Goal: Communication & Community: Answer question/provide support

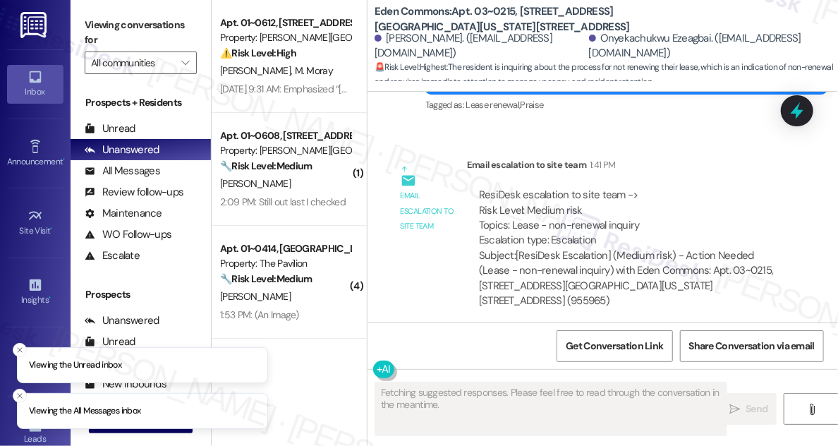
scroll to position [28062, 0]
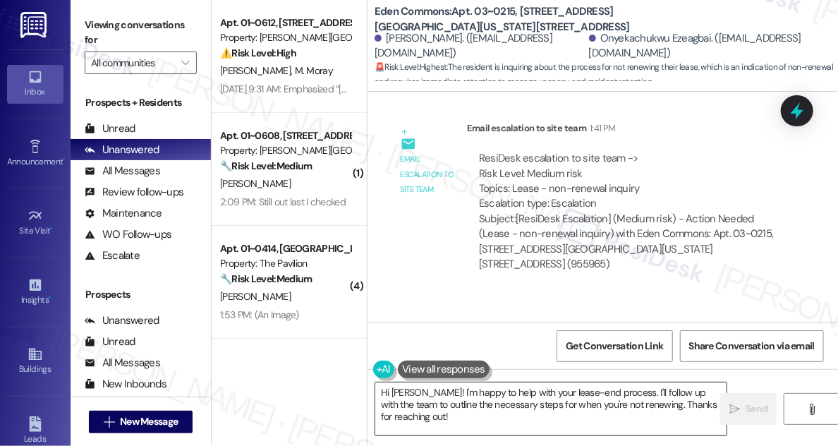
click at [471, 394] on textarea "Hi Onyekachukwu! I'm happy to help with your lease-end process. I'll follow up …" at bounding box center [550, 408] width 351 height 53
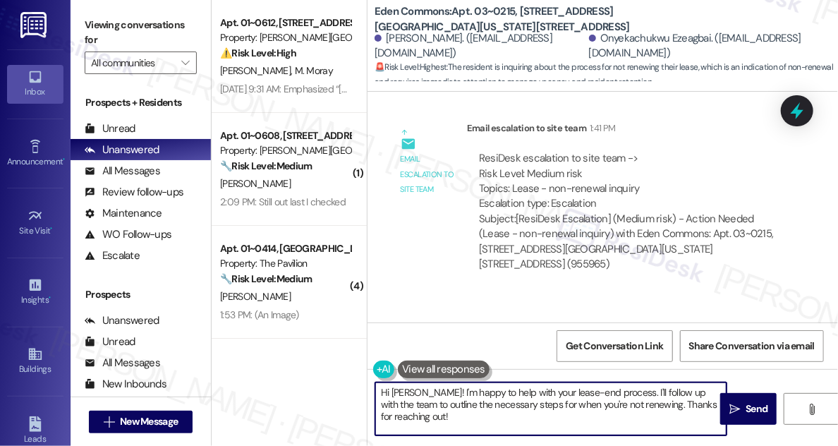
drag, startPoint x: 473, startPoint y: 419, endPoint x: 458, endPoint y: 383, distance: 38.9
click at [458, 383] on textarea "Hi Onyekachukwu! I'm happy to help with your lease-end process. I'll follow up …" at bounding box center [550, 408] width 351 height 53
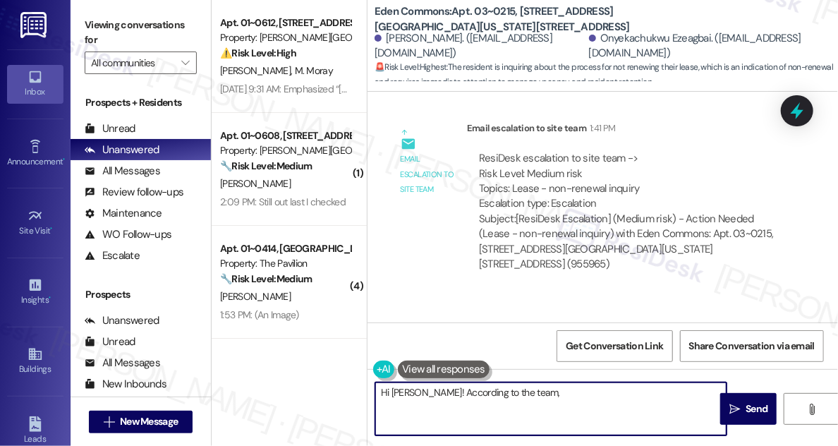
paste textarea "Resolved I responded to residents with Notice to Vacate and Move out checklist …"
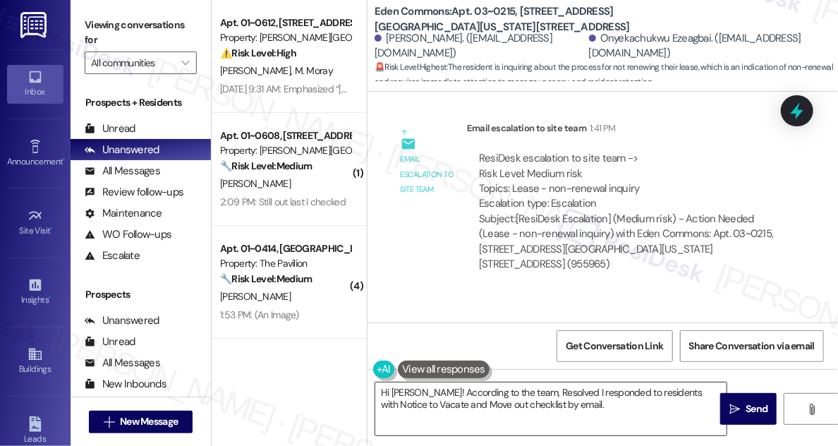
click at [547, 402] on textarea "Hi Onyekachukwu! According to the team, Resolved I responded to residents with …" at bounding box center [550, 408] width 351 height 53
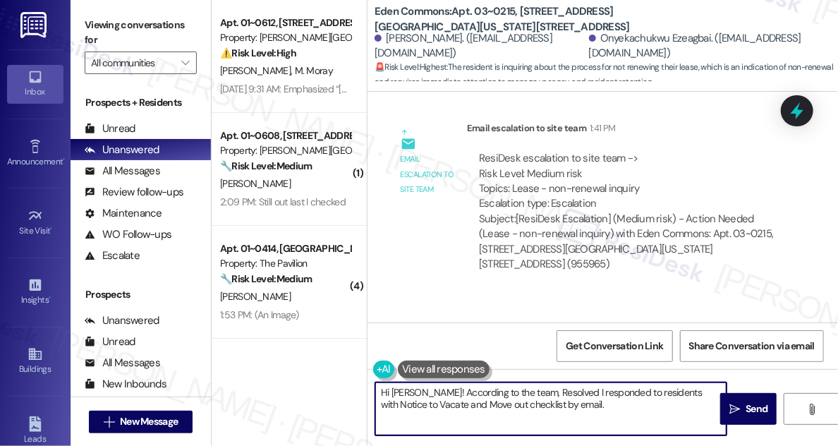
drag, startPoint x: 552, startPoint y: 391, endPoint x: 593, endPoint y: 391, distance: 40.9
click at [593, 391] on textarea "Hi Onyekachukwu! According to the team, Resolved I responded to residents with …" at bounding box center [550, 408] width 351 height 53
click at [669, 392] on textarea "Hi Onyekachukwu! According to the team, they have I responded to residents with…" at bounding box center [550, 408] width 351 height 53
click at [670, 391] on textarea "Hi Onyekachukwu! According to the team, they have I responded to residents with…" at bounding box center [550, 408] width 351 height 53
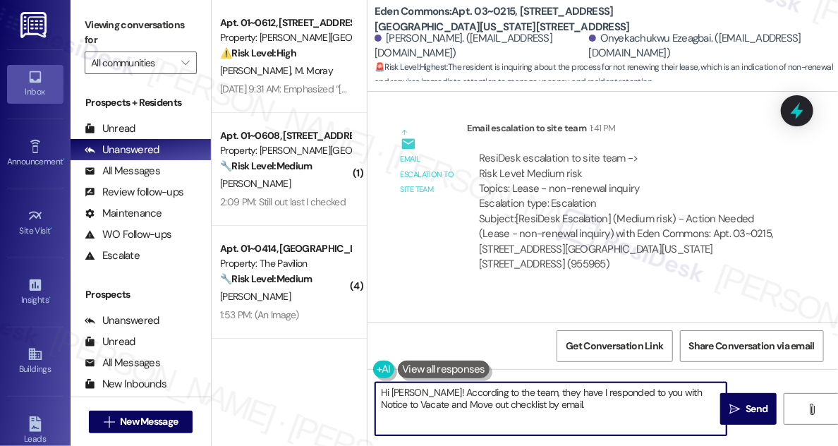
click at [602, 398] on textarea "Hi Onyekachukwu! According to the team, they have I responded to you with Notic…" at bounding box center [550, 408] width 351 height 53
click at [598, 406] on textarea "Hi Onyekachukwu! According to the team, they have I responded to you with Notic…" at bounding box center [550, 408] width 351 height 53
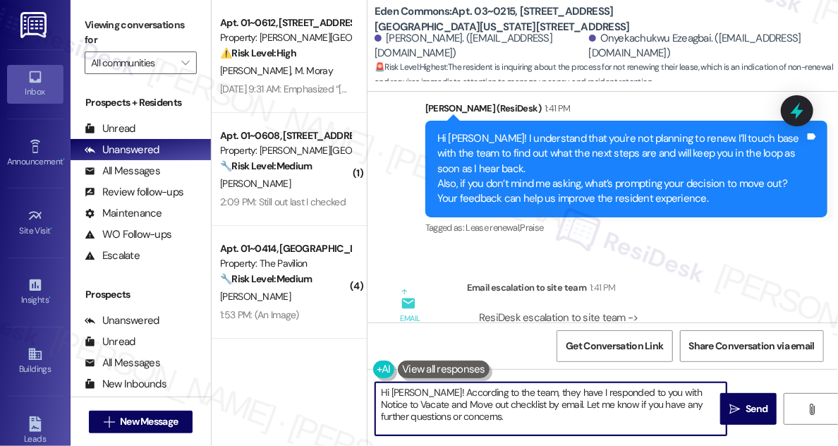
scroll to position [27742, 0]
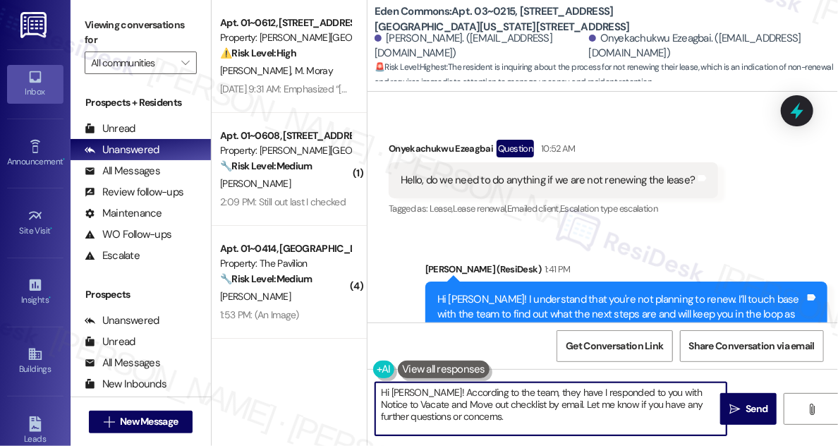
click at [563, 292] on div "Hi Onyekachukwu! I understand that you're not planning to renew. I’ll touch bas…" at bounding box center [621, 329] width 368 height 75
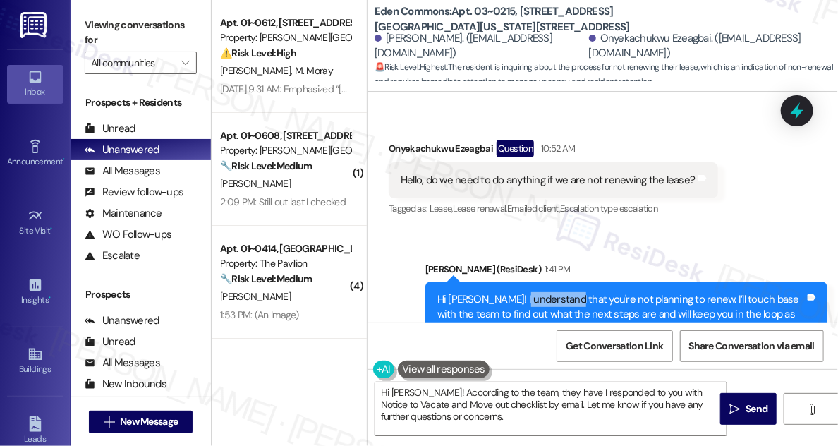
click at [563, 292] on div "Hi Onyekachukwu! I understand that you're not planning to renew. I’ll touch bas…" at bounding box center [621, 329] width 368 height 75
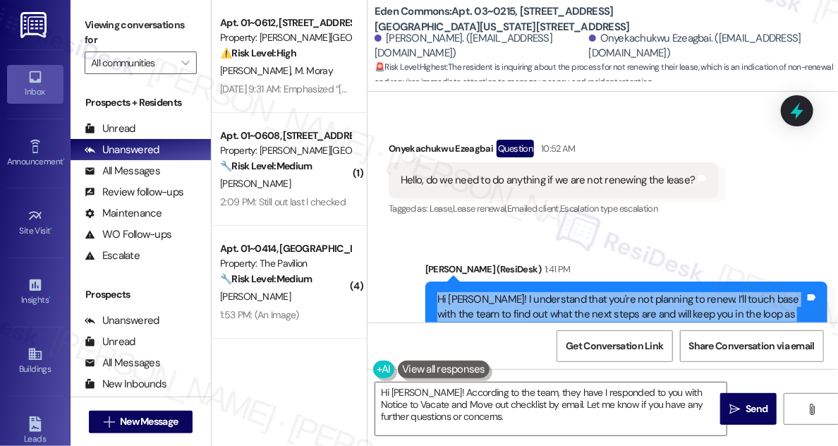
click at [563, 292] on div "Hi Onyekachukwu! I understand that you're not planning to renew. I’ll touch bas…" at bounding box center [621, 329] width 368 height 75
click at [509, 292] on div "Hi Onyekachukwu! I understand that you're not planning to renew. I’ll touch bas…" at bounding box center [621, 329] width 368 height 75
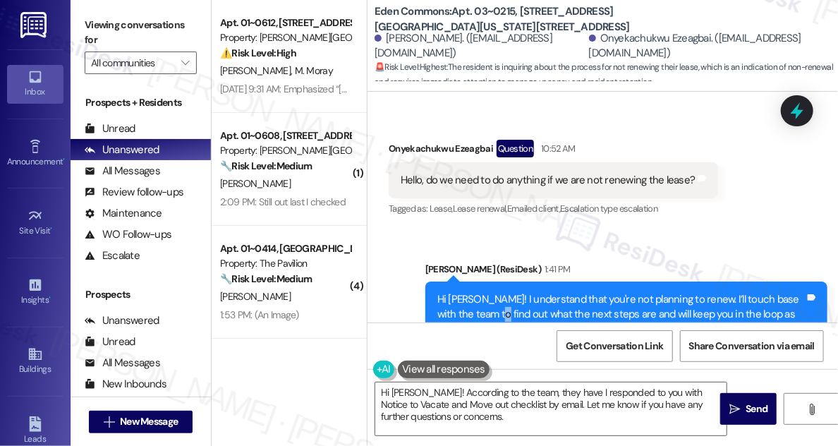
click at [509, 292] on div "Hi Onyekachukwu! I understand that you're not planning to renew. I’ll touch bas…" at bounding box center [621, 329] width 368 height 75
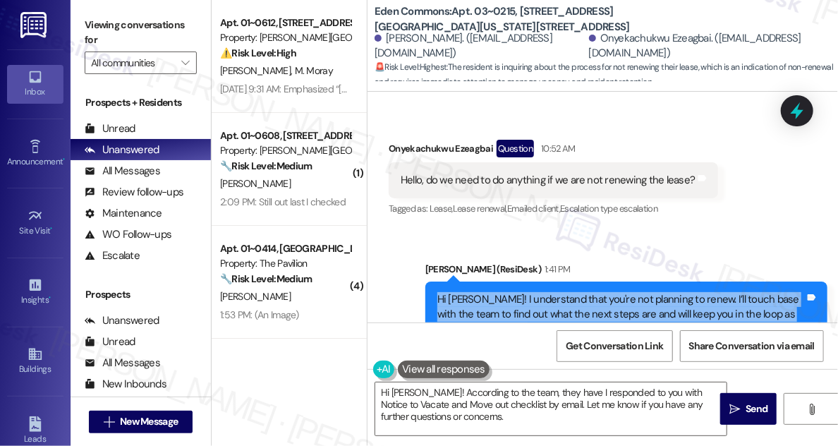
click at [509, 292] on div "Hi Onyekachukwu! I understand that you're not planning to renew. I’ll touch bas…" at bounding box center [621, 329] width 368 height 75
click at [567, 292] on div "Hi Onyekachukwu! I understand that you're not planning to renew. I’ll touch bas…" at bounding box center [621, 329] width 368 height 75
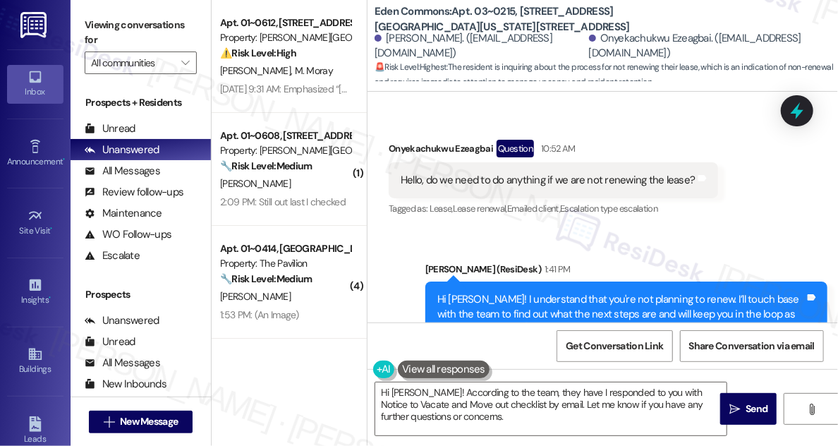
click at [567, 292] on div "Hi Onyekachukwu! I understand that you're not planning to renew. I’ll touch bas…" at bounding box center [621, 329] width 368 height 75
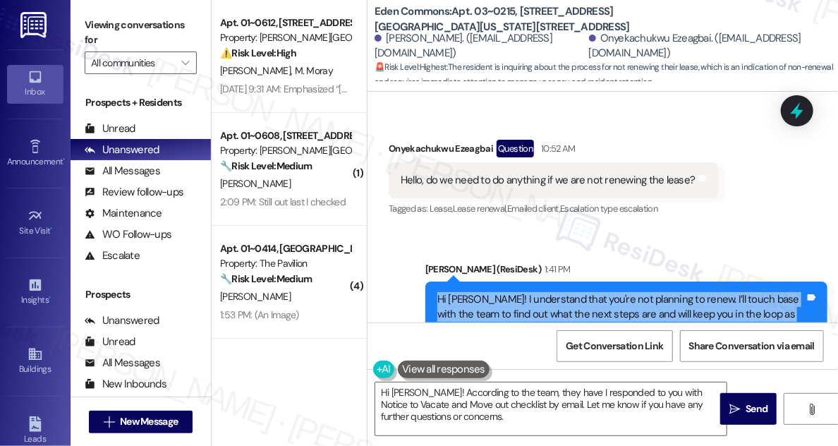
click at [568, 292] on div "Hi Onyekachukwu! I understand that you're not planning to renew. I’ll touch bas…" at bounding box center [621, 329] width 368 height 75
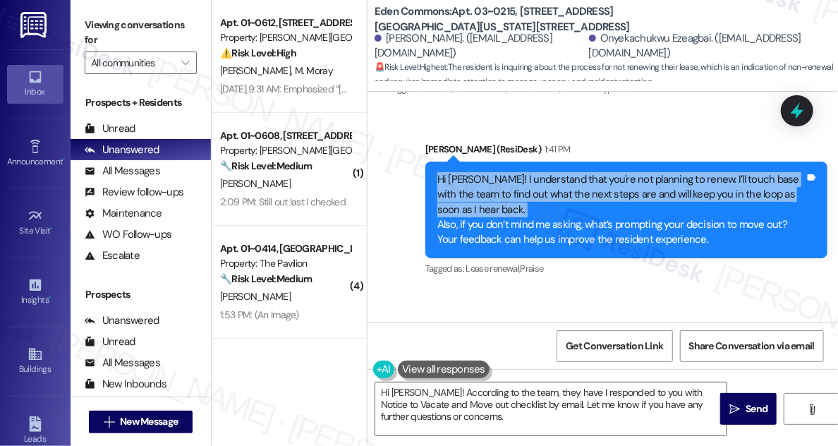
scroll to position [27869, 0]
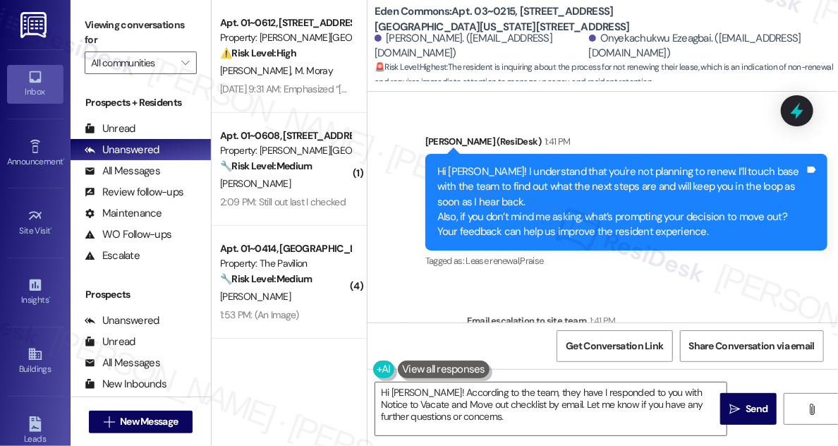
click at [557, 164] on div "Hi Onyekachukwu! I understand that you're not planning to renew. I’ll touch bas…" at bounding box center [621, 201] width 368 height 75
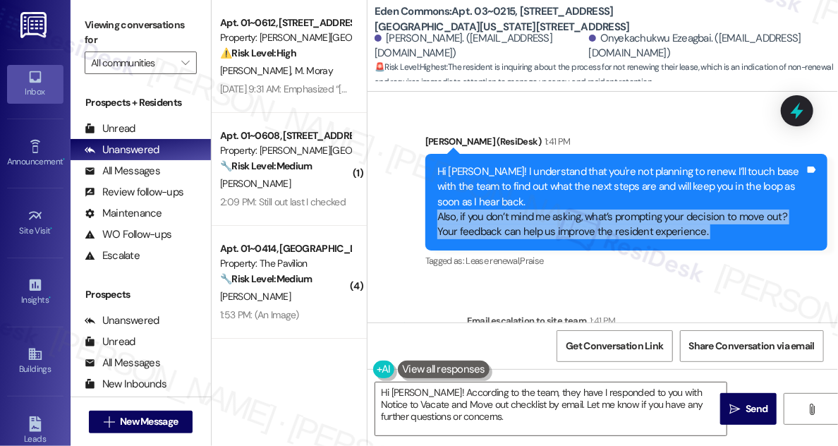
click at [557, 164] on div "Hi Onyekachukwu! I understand that you're not planning to renew. I’ll touch bas…" at bounding box center [621, 201] width 368 height 75
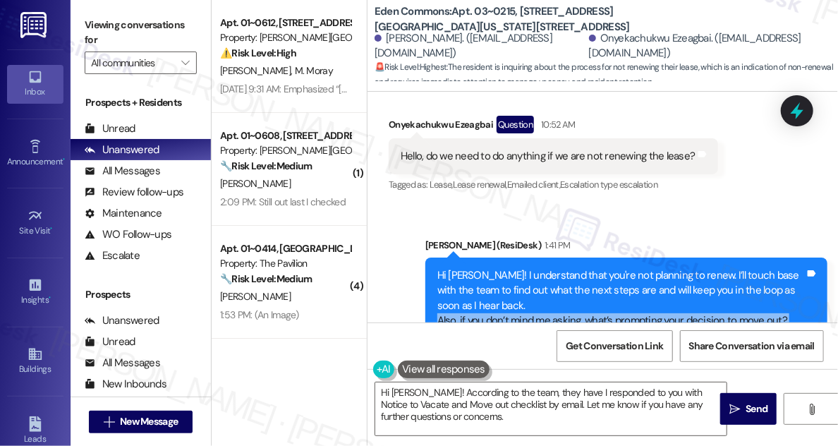
scroll to position [27998, 0]
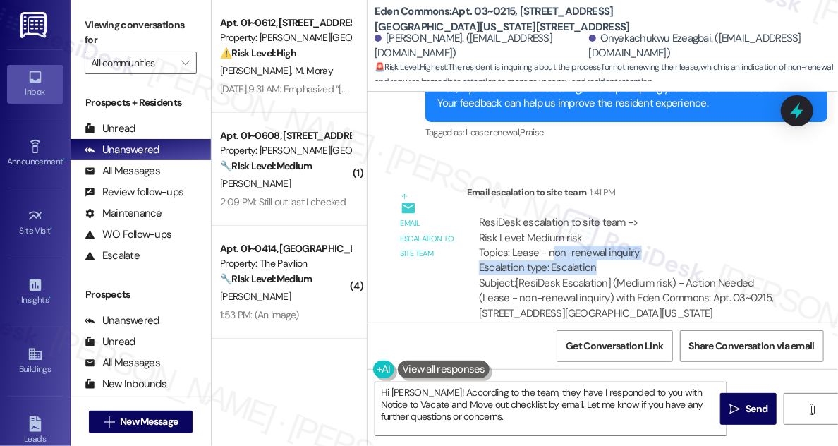
drag, startPoint x: 552, startPoint y: 143, endPoint x: 632, endPoint y: 157, distance: 81.7
click at [632, 215] on div "ResiDesk escalation to site team -> Risk Level: Medium risk Topics: Lease - non…" at bounding box center [629, 245] width 300 height 61
click at [588, 276] on div "Subject: [ResiDesk Escalation] (Medium risk) - Action Needed (Lease - non-renew…" at bounding box center [629, 306] width 300 height 61
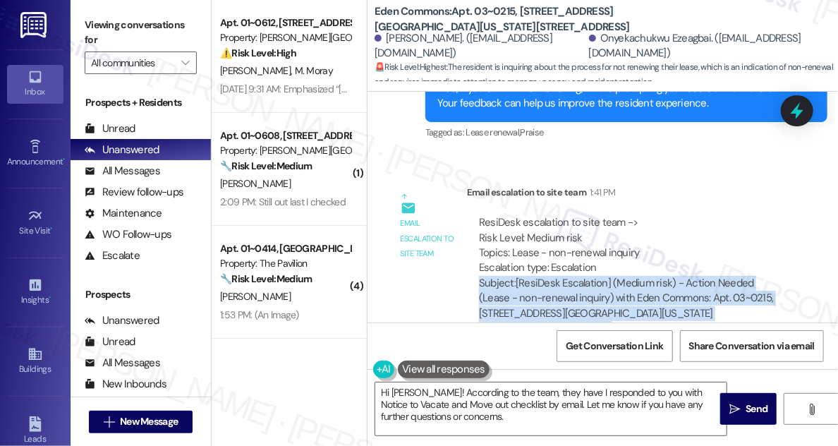
click at [588, 276] on div "Subject: [ResiDesk Escalation] (Medium risk) - Action Needed (Lease - non-renew…" at bounding box center [629, 306] width 300 height 61
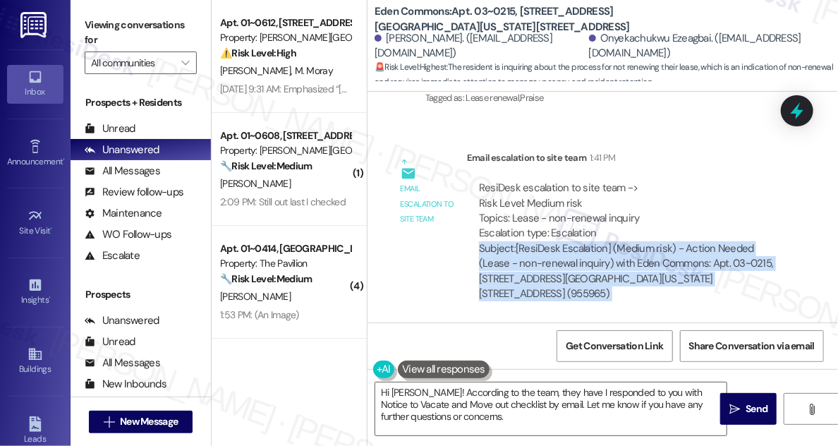
scroll to position [28062, 0]
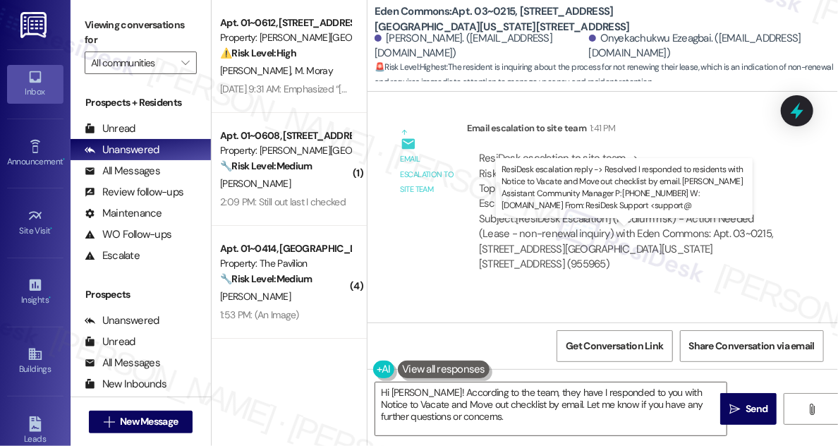
click at [555, 355] on div "ResiDesk escalation reply -> Resolved I responded to residents with Notice to V…" at bounding box center [621, 392] width 284 height 75
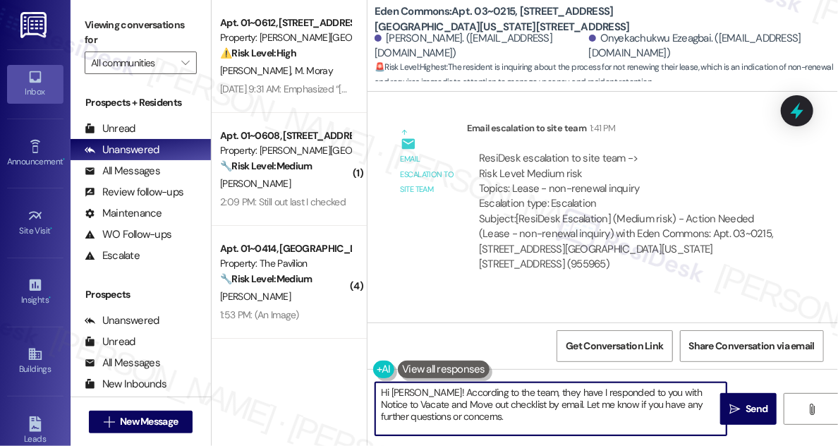
click at [594, 389] on textarea "Hi Onyekachukwu! According to the team, they have I responded to you with Notic…" at bounding box center [550, 408] width 351 height 53
click at [596, 389] on textarea "Hi Onyekachukwu! According to the team, they have I responded to you with Notic…" at bounding box center [550, 408] width 351 height 53
click at [460, 406] on textarea "Hi Onyekachukwu! According to the team, they have responded to you with Notice …" at bounding box center [550, 408] width 351 height 53
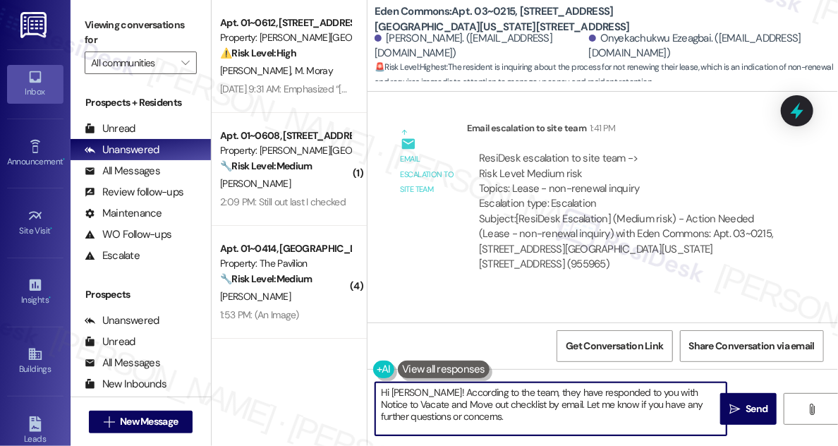
type textarea "Hi Onyekachukwu! According to the team, they have responded to you with Notice …"
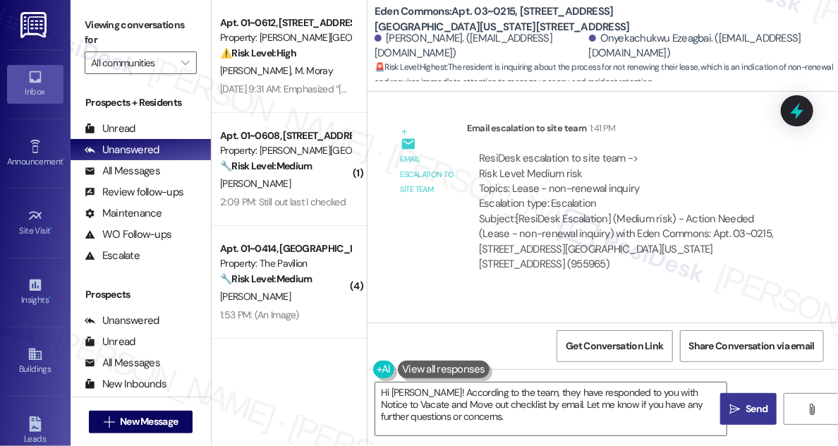
click at [725, 401] on button " Send" at bounding box center [748, 409] width 56 height 32
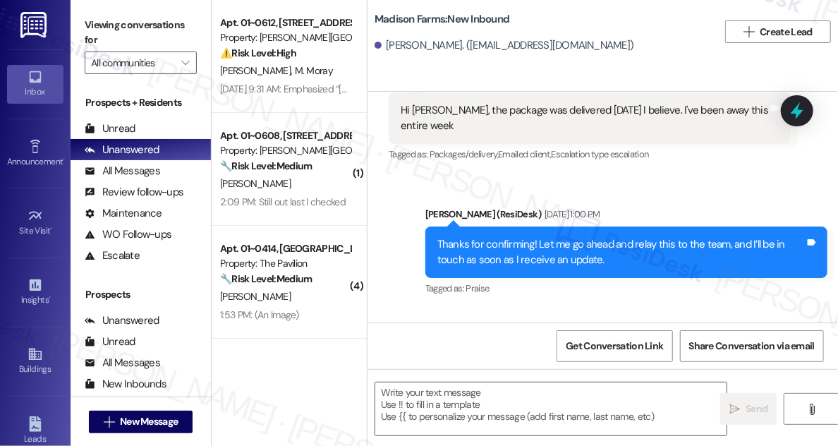
type textarea "Fetching suggested responses. Please feel free to read through the conversation…"
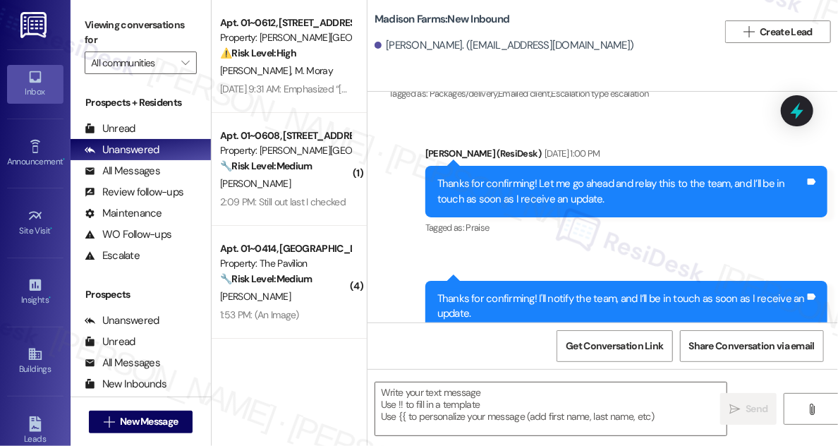
scroll to position [359, 0]
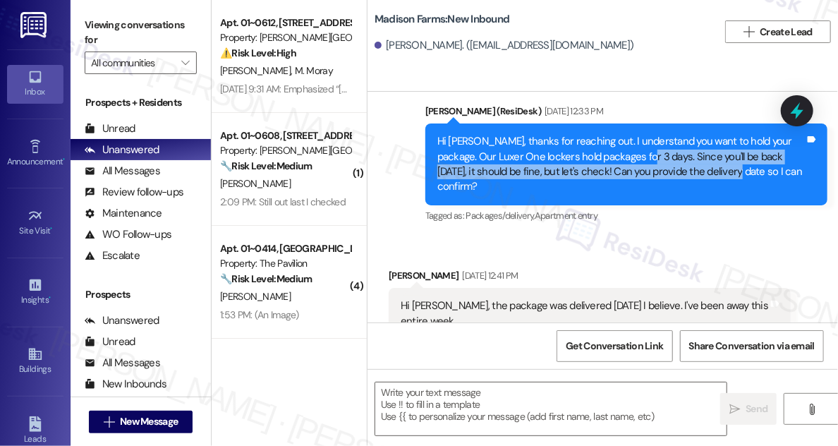
drag, startPoint x: 617, startPoint y: 152, endPoint x: 688, endPoint y: 165, distance: 72.5
click at [688, 165] on div "Hi [PERSON_NAME], thanks for reaching out. I understand you want to hold your p…" at bounding box center [621, 164] width 368 height 61
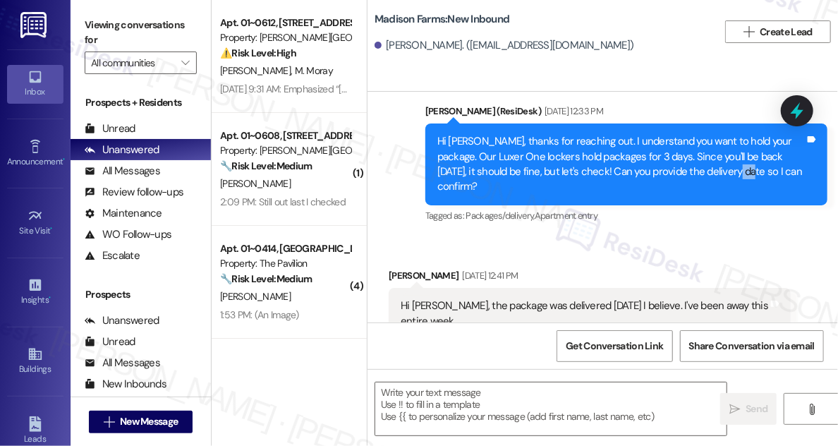
click at [687, 165] on div "Hi [PERSON_NAME], thanks for reaching out. I understand you want to hold your p…" at bounding box center [621, 164] width 368 height 61
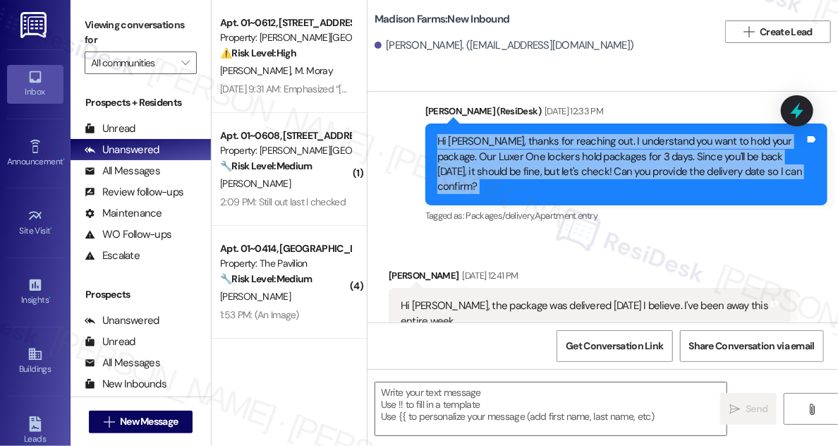
click at [687, 165] on div "Hi [PERSON_NAME], thanks for reaching out. I understand you want to hold your p…" at bounding box center [621, 164] width 368 height 61
click at [745, 169] on div "Hi [PERSON_NAME], thanks for reaching out. I understand you want to hold your p…" at bounding box center [621, 164] width 368 height 61
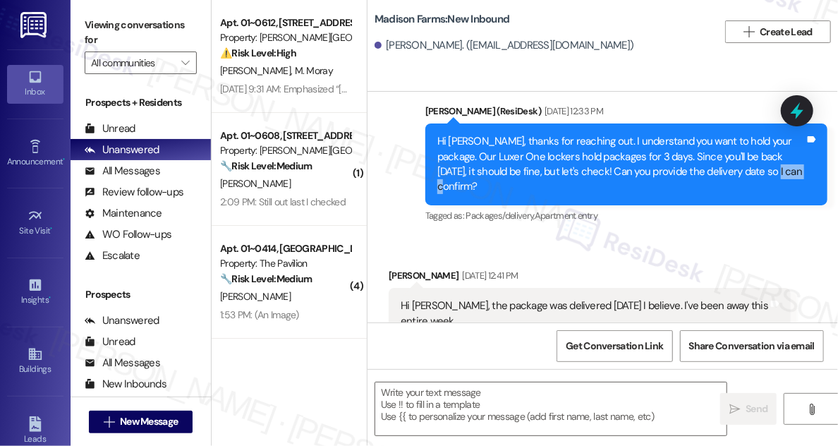
click at [745, 169] on div "Hi [PERSON_NAME], thanks for reaching out. I understand you want to hold your p…" at bounding box center [621, 164] width 368 height 61
click at [782, 174] on div "Hi [PERSON_NAME], thanks for reaching out. I understand you want to hold your p…" at bounding box center [621, 164] width 368 height 61
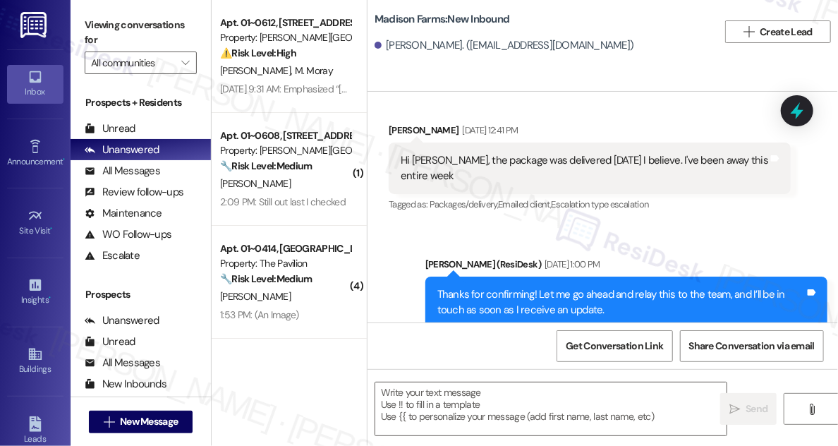
scroll to position [423, 0]
